Goal: Find specific page/section: Find specific page/section

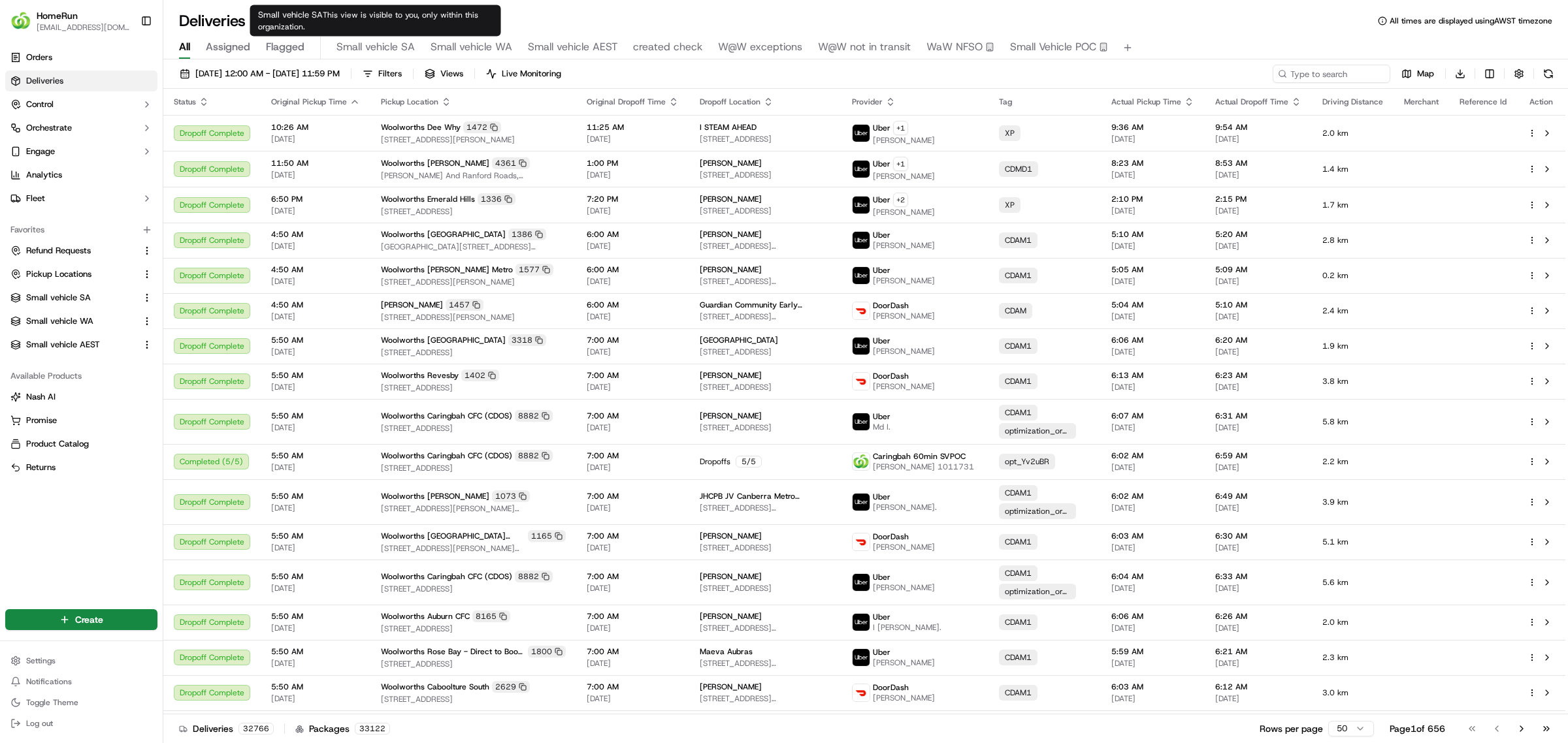
click at [361, 41] on span "Small vehicle SA" at bounding box center [375, 47] width 79 height 16
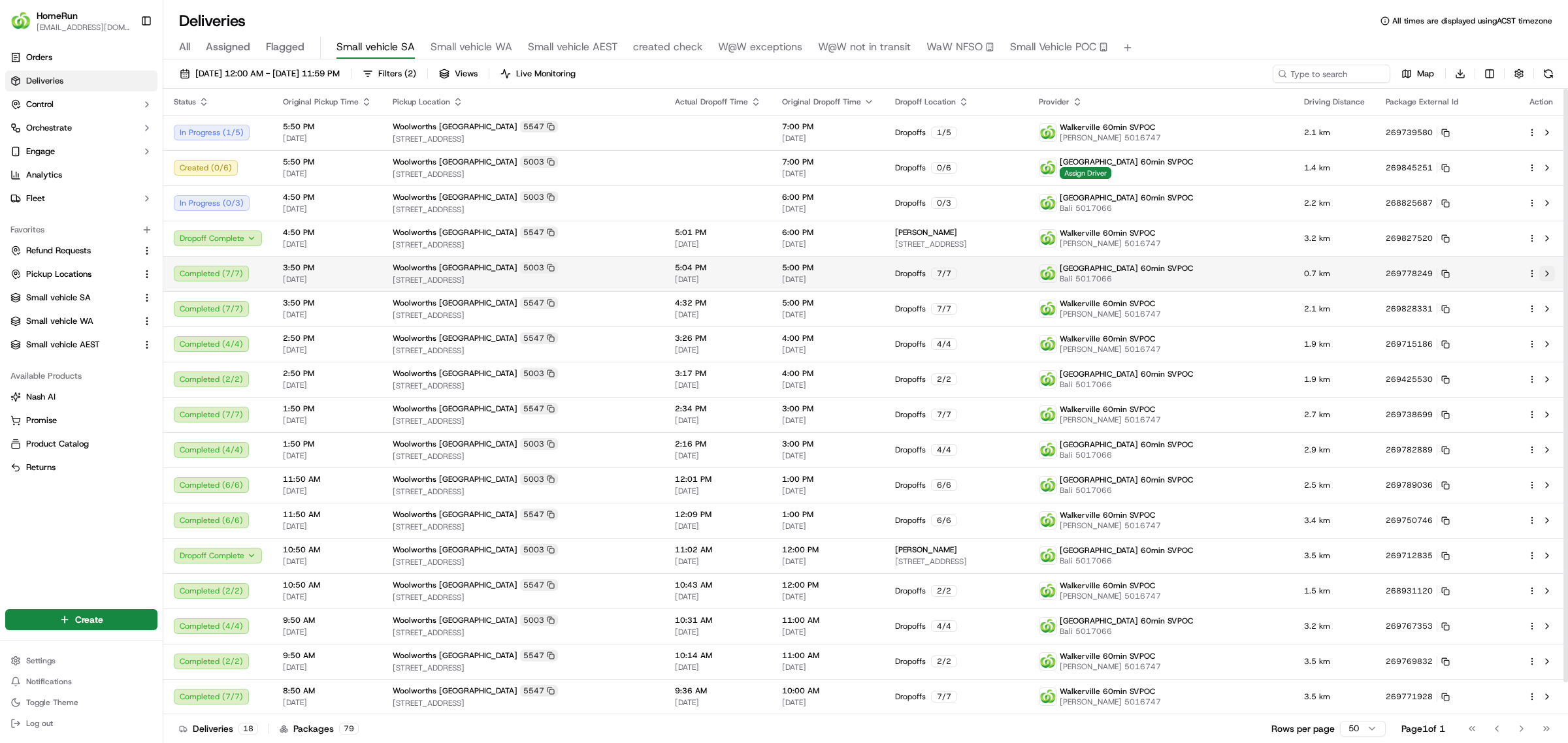
click at [1546, 269] on button at bounding box center [1547, 273] width 16 height 16
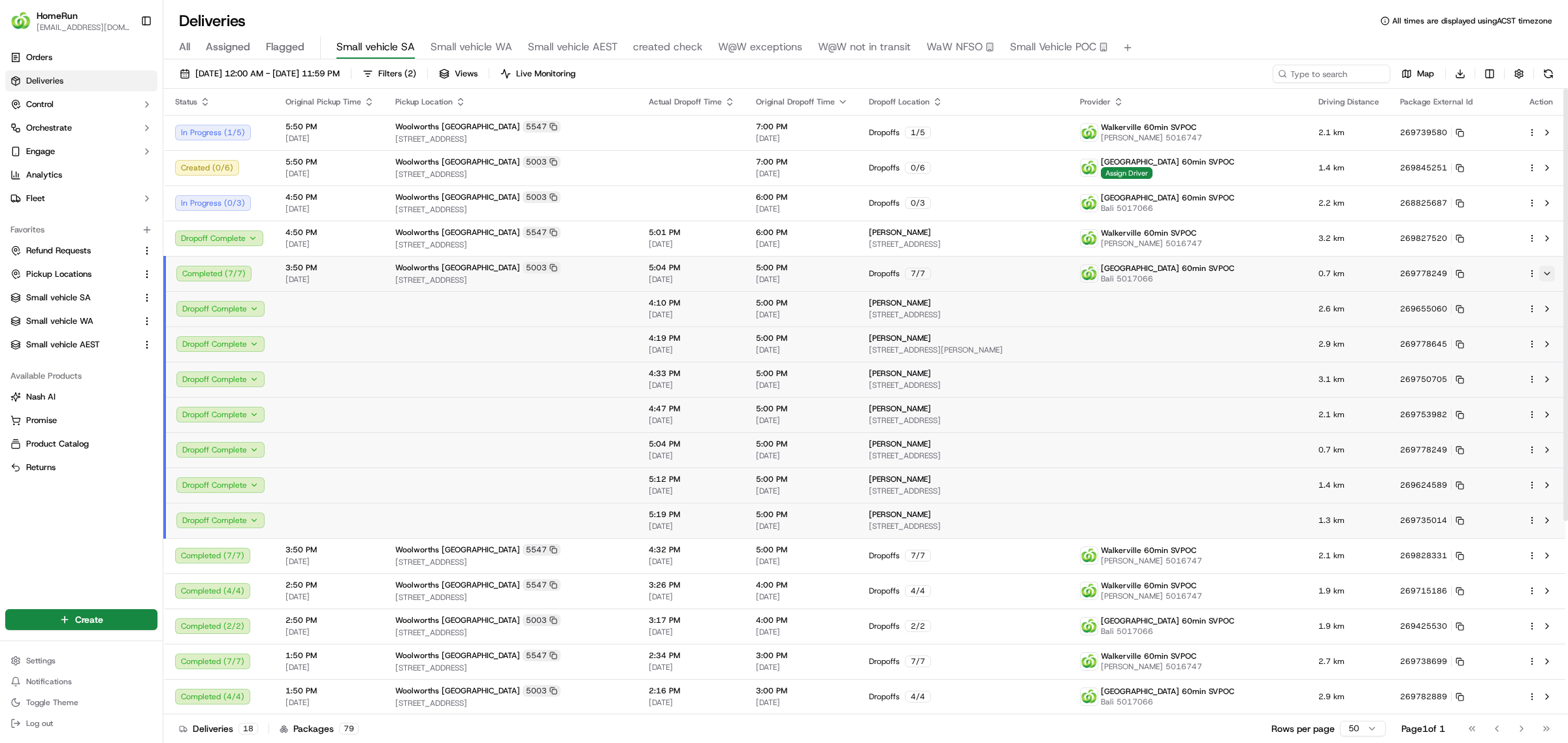
click at [1551, 272] on button at bounding box center [1547, 273] width 16 height 16
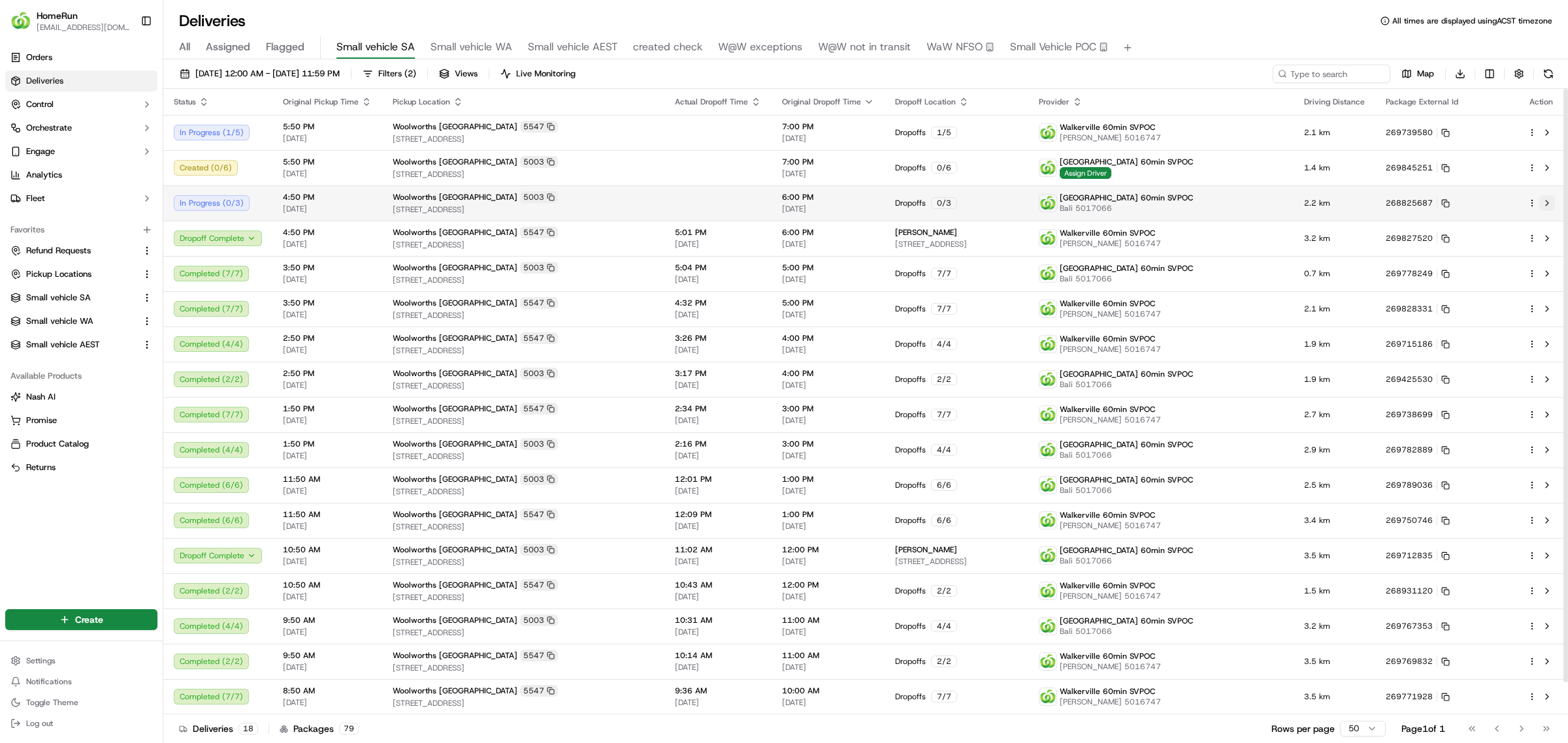
click at [1546, 197] on button at bounding box center [1547, 203] width 16 height 16
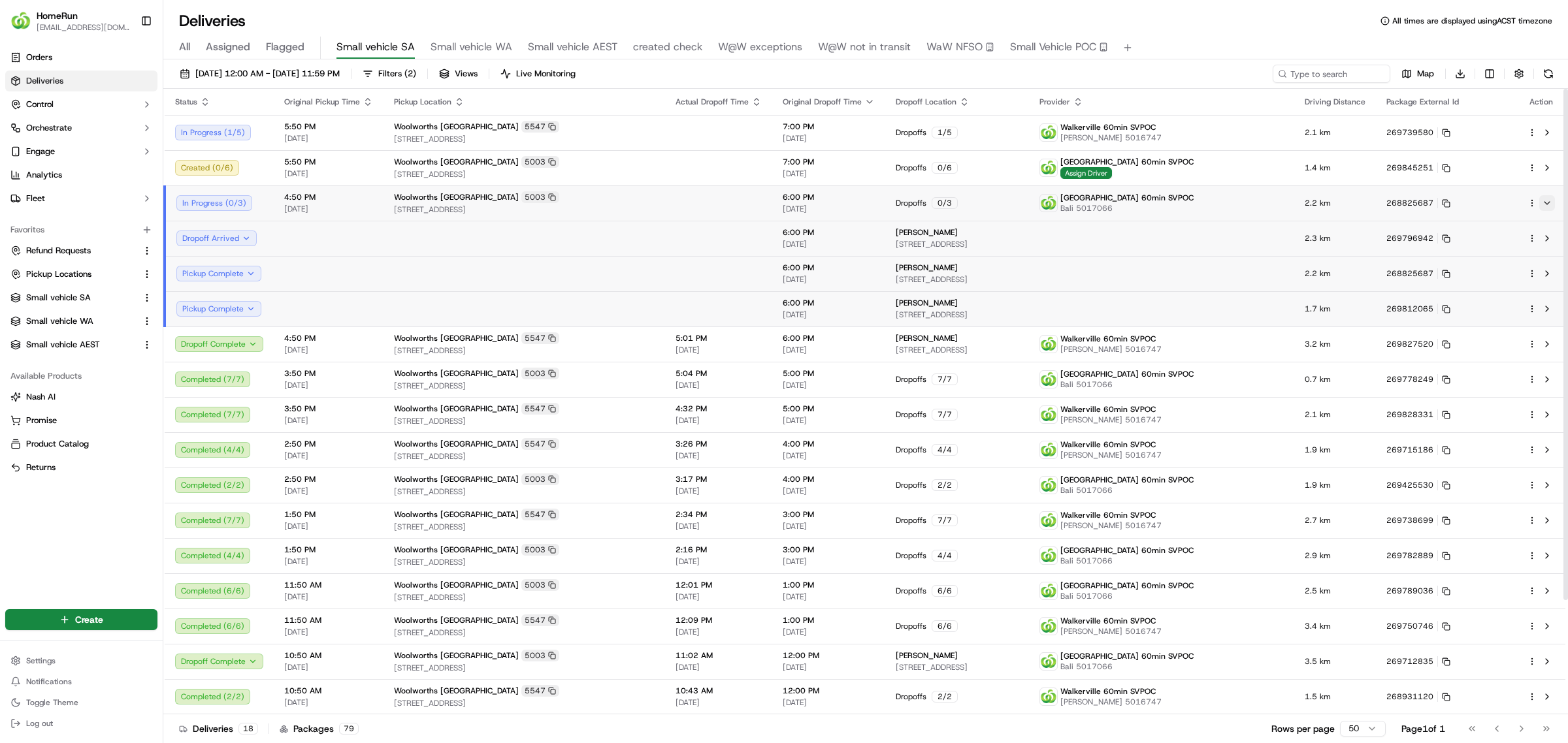
click at [1543, 197] on button at bounding box center [1547, 203] width 16 height 16
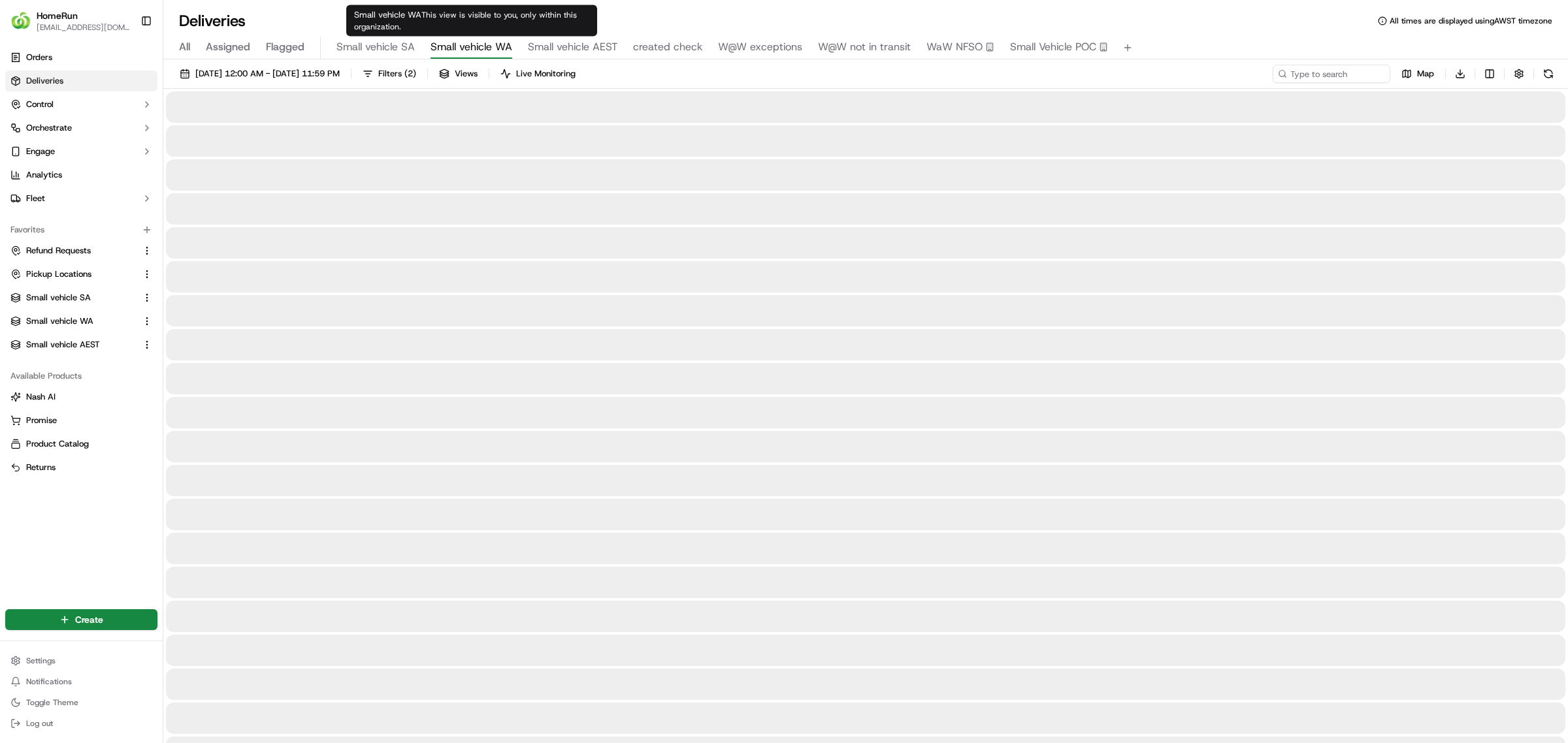
click at [468, 45] on span "Small vehicle WA" at bounding box center [471, 47] width 81 height 16
click at [569, 45] on span "Small vehicle AEST" at bounding box center [572, 47] width 90 height 16
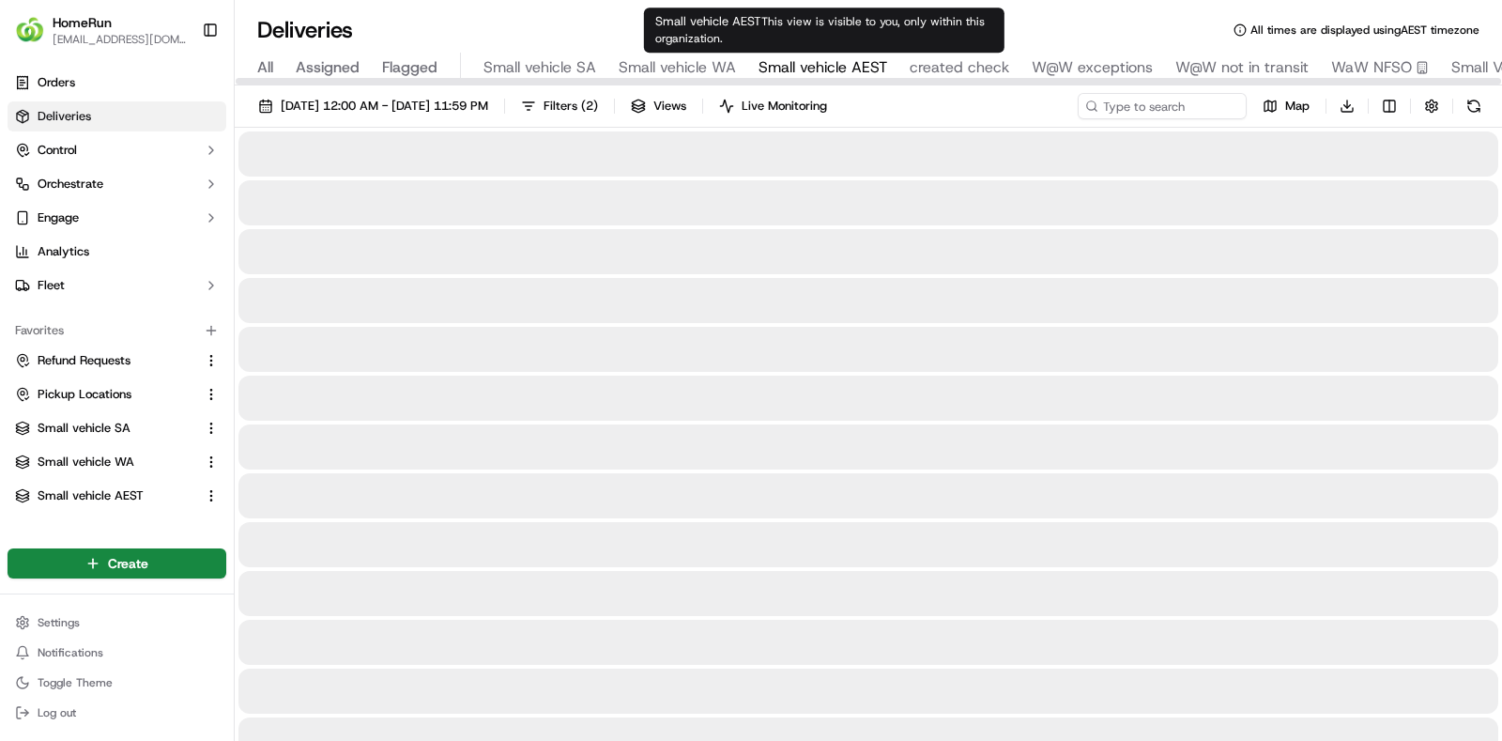
click at [841, 61] on span "Small vehicle AEST" at bounding box center [822, 67] width 129 height 23
